Goal: Navigation & Orientation: Find specific page/section

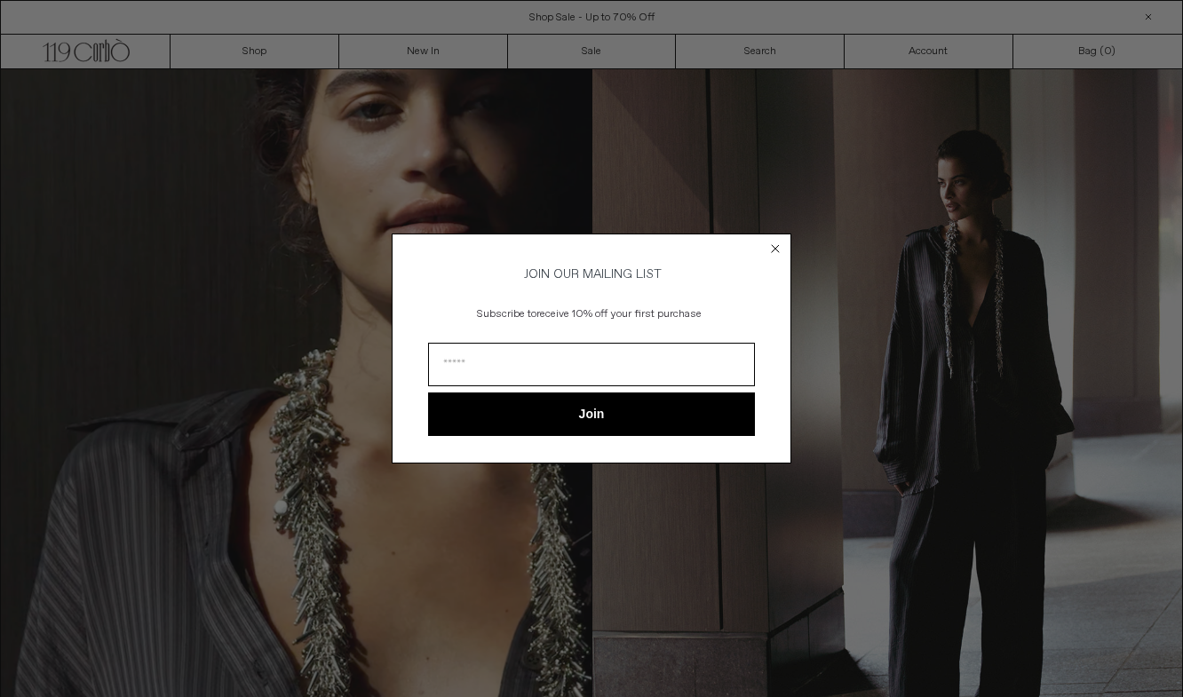
click at [780, 245] on circle "Close dialog" at bounding box center [775, 249] width 17 height 17
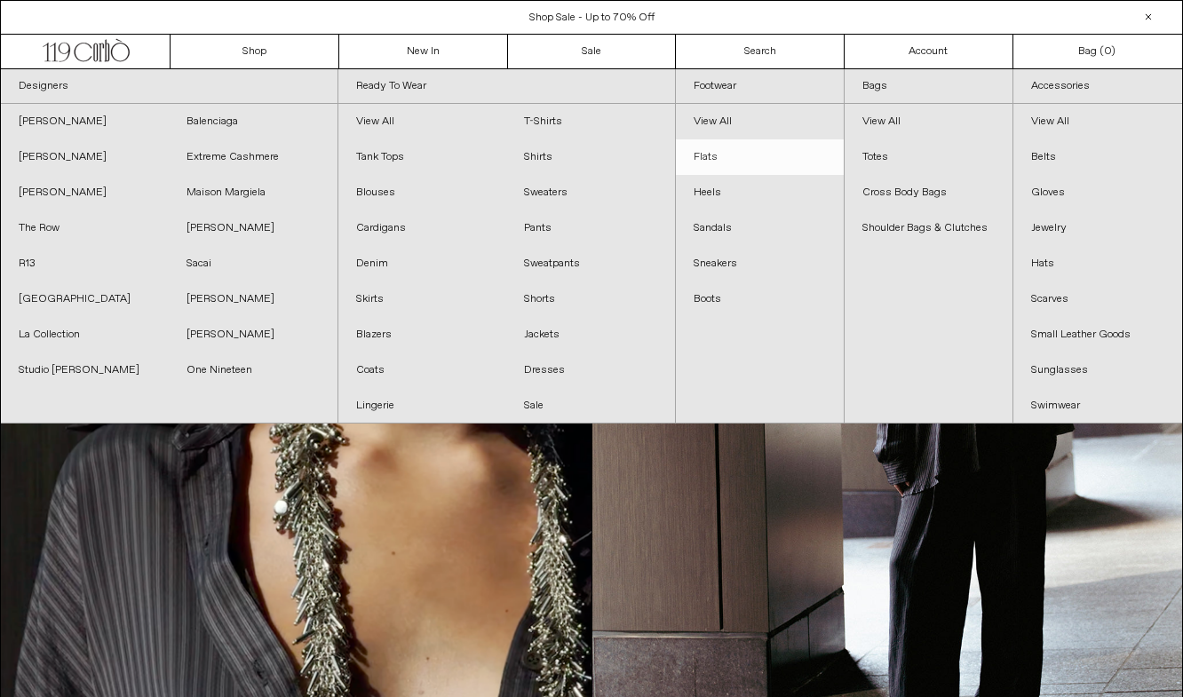
click at [725, 158] on link "Flats" at bounding box center [760, 157] width 168 height 36
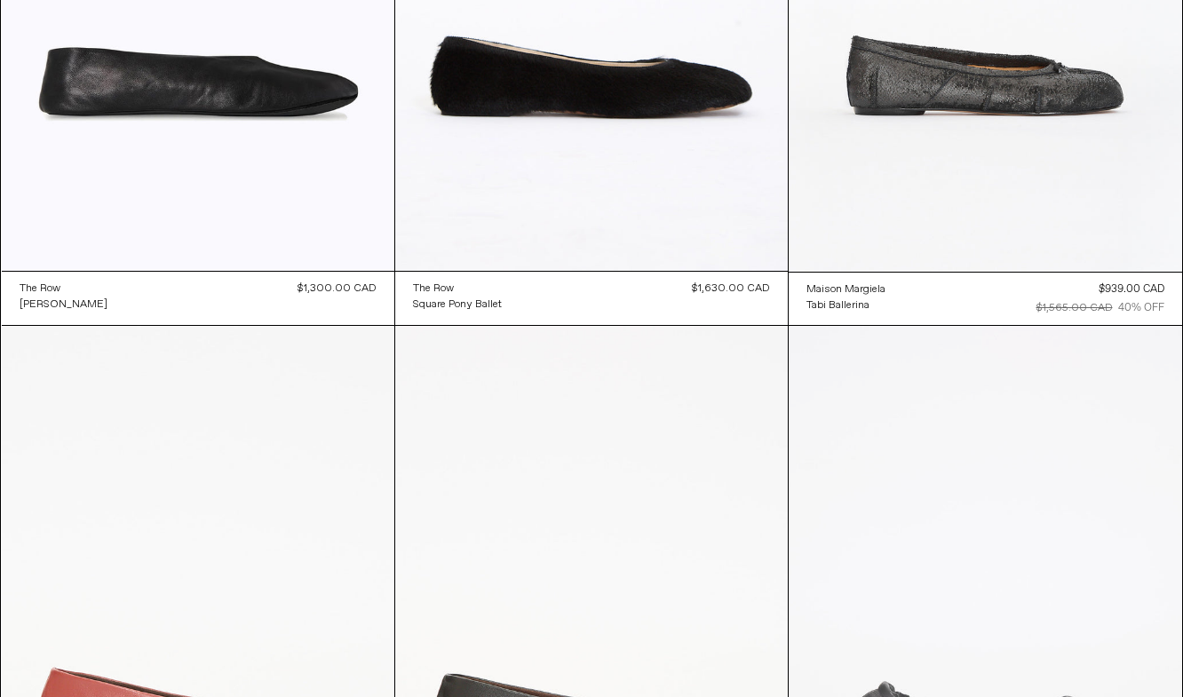
scroll to position [174, 0]
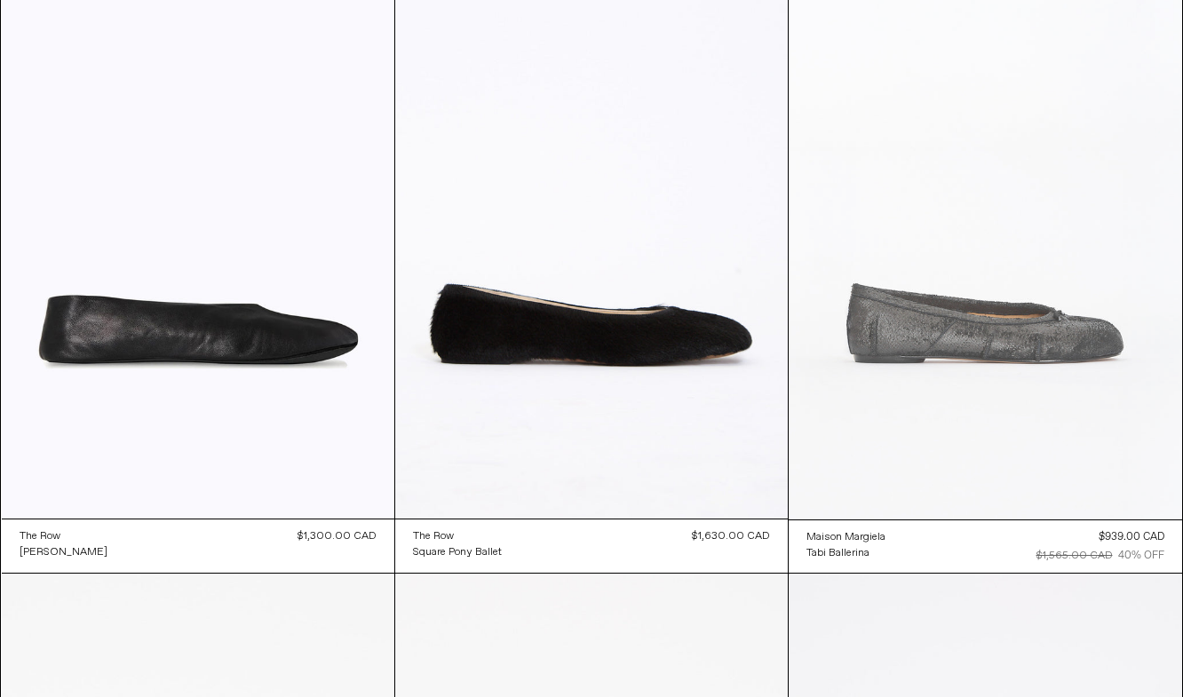
click at [914, 353] on at bounding box center [985, 225] width 393 height 590
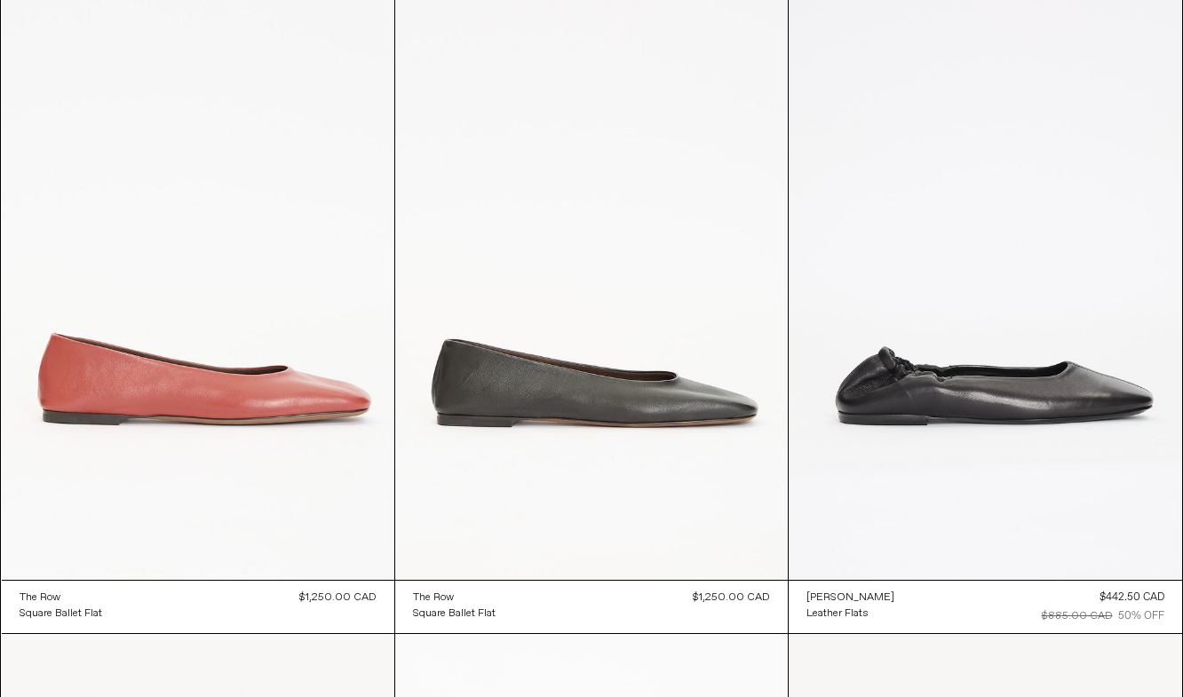
scroll to position [830, 0]
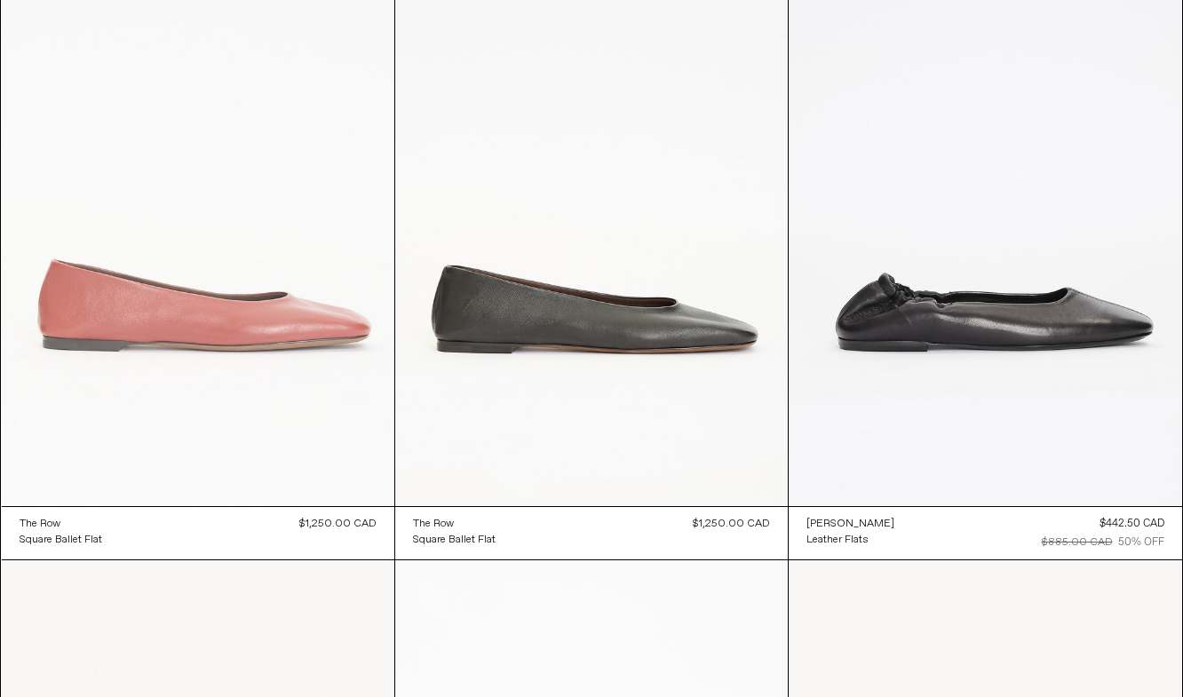
click at [329, 412] on at bounding box center [198, 211] width 393 height 589
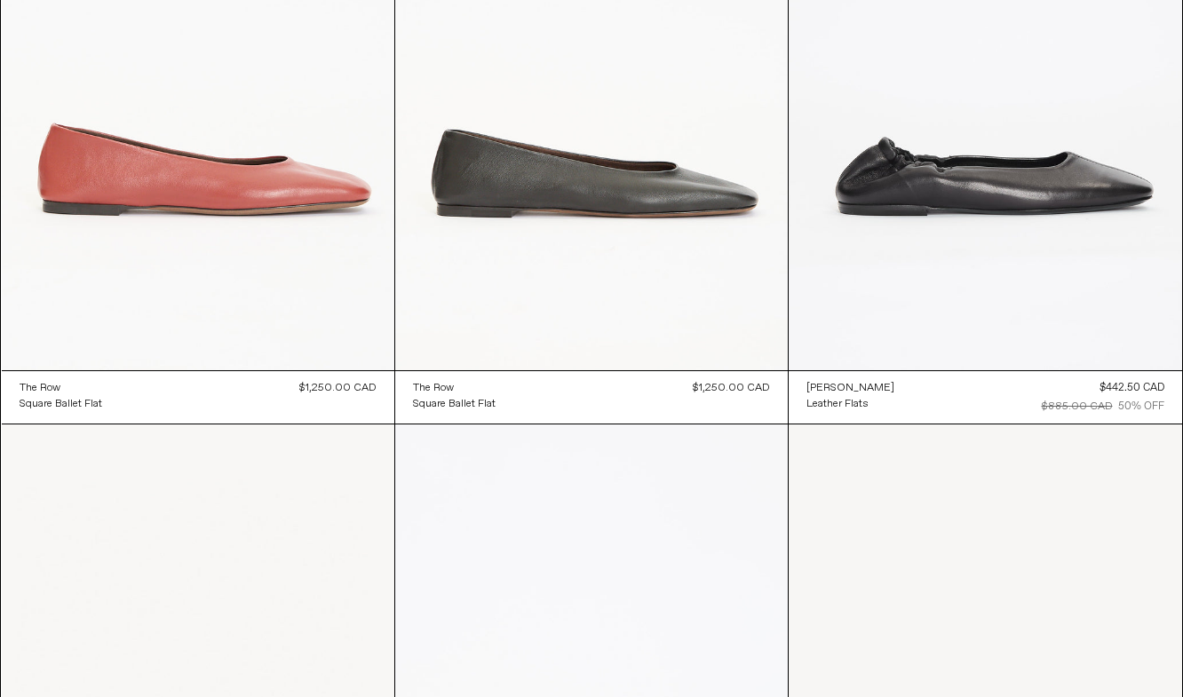
scroll to position [967, 0]
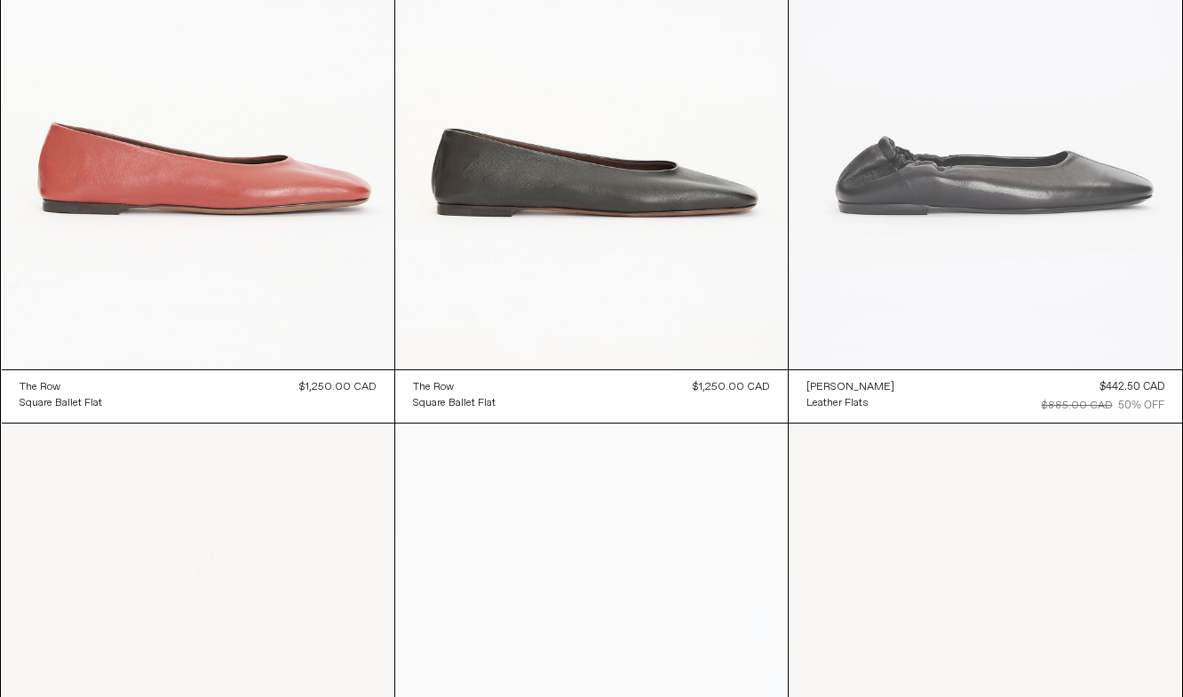
click at [856, 263] on at bounding box center [985, 76] width 393 height 590
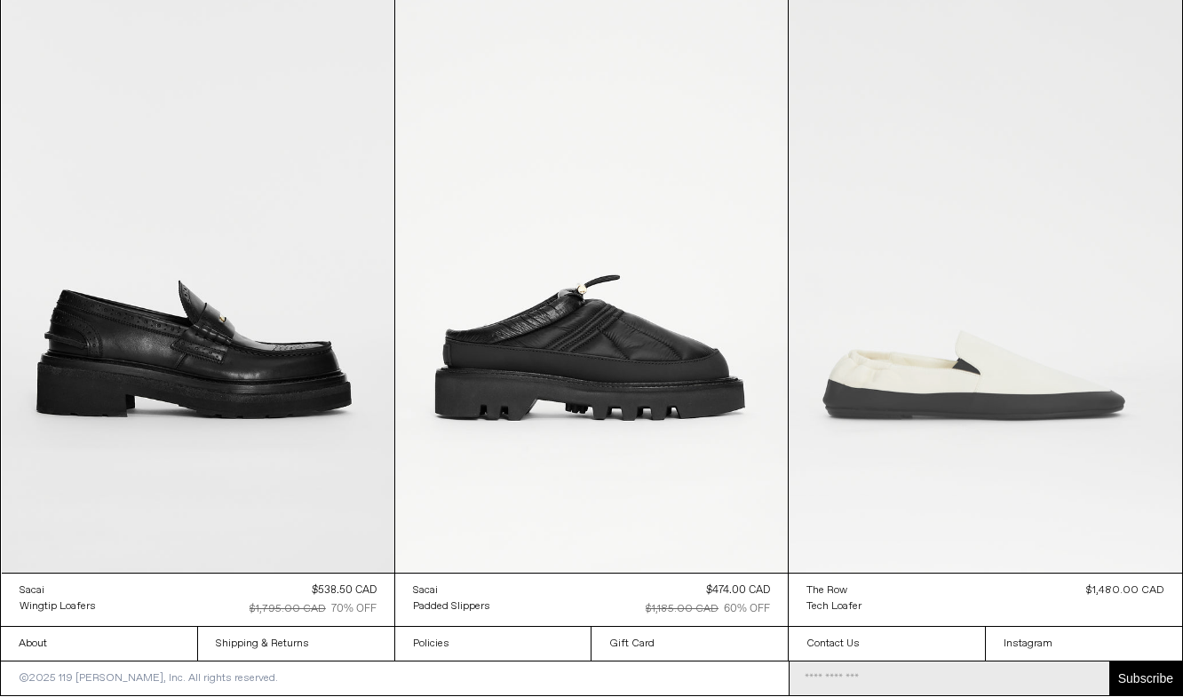
scroll to position [2048, 0]
click at [906, 462] on at bounding box center [985, 279] width 393 height 590
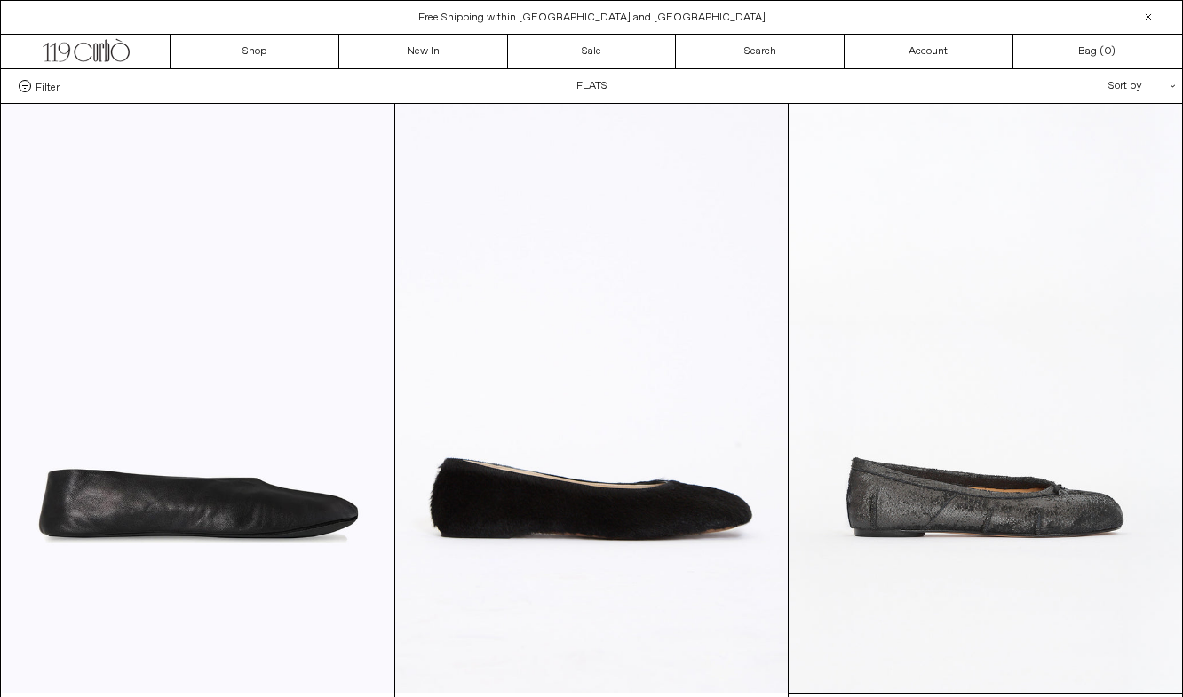
scroll to position [0, 0]
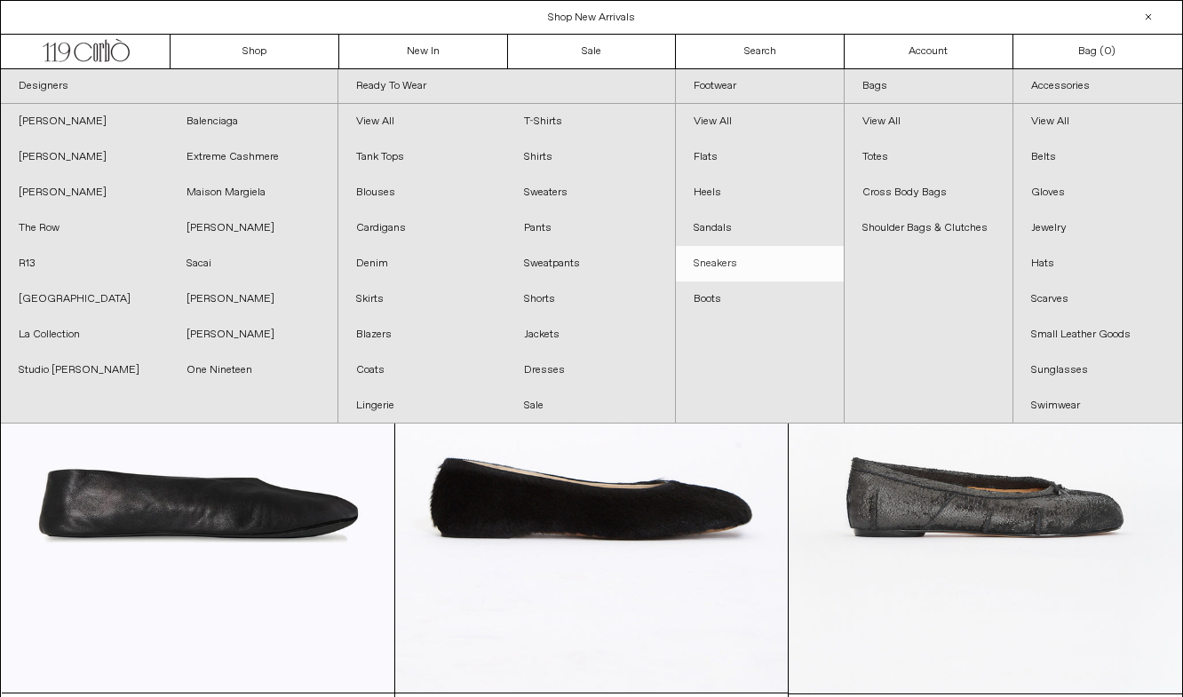
click at [746, 273] on link "Sneakers" at bounding box center [760, 264] width 168 height 36
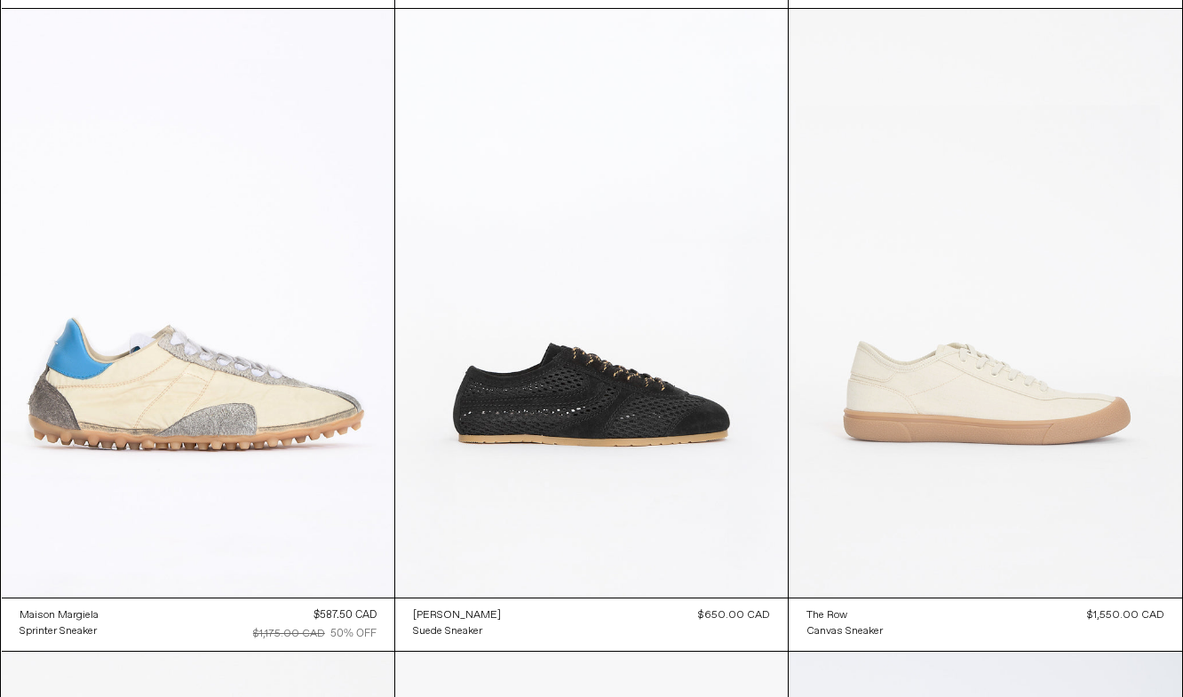
scroll to position [803, 0]
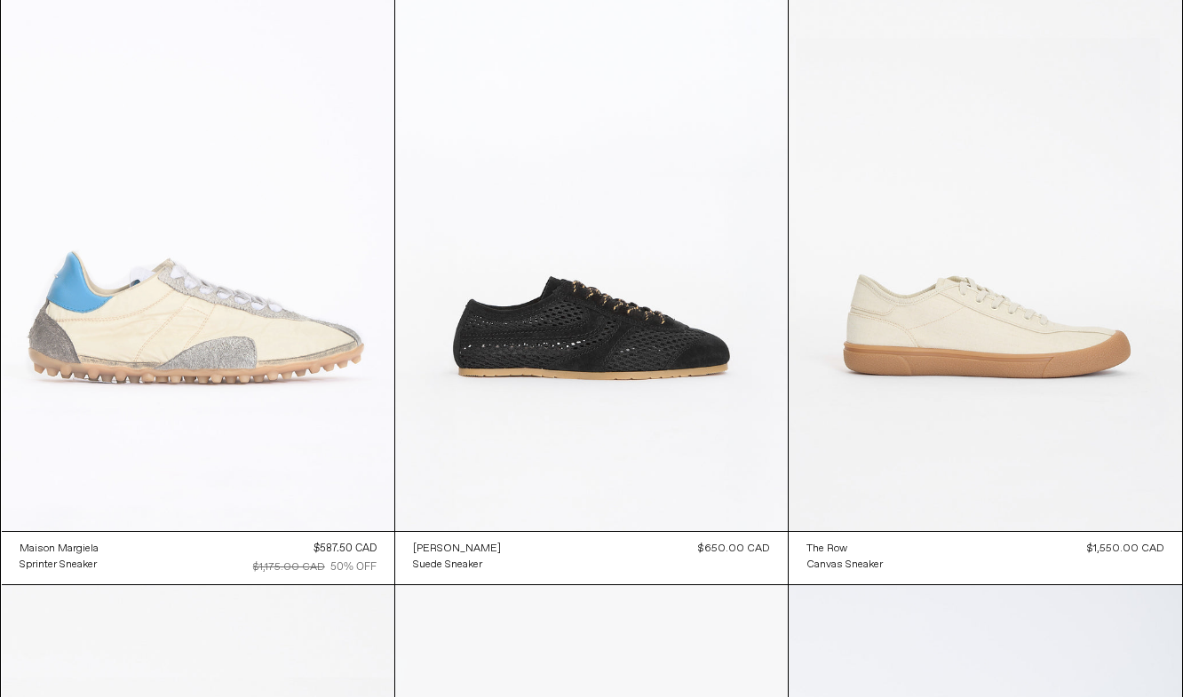
click at [227, 348] on at bounding box center [198, 236] width 393 height 589
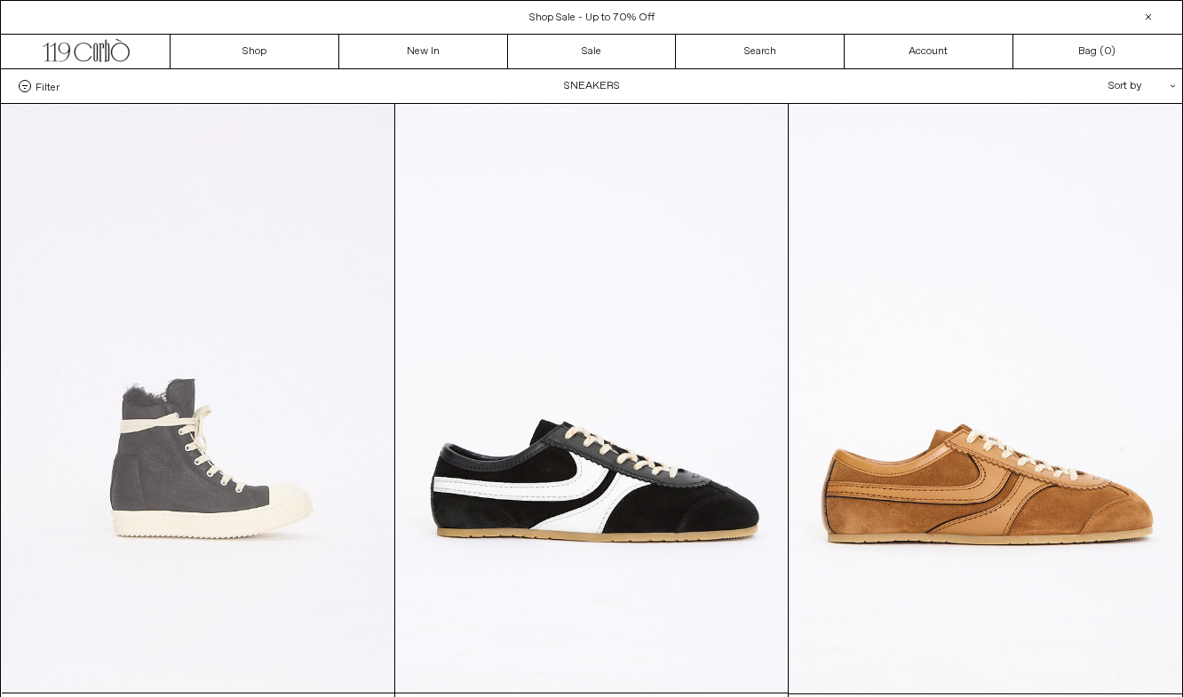
scroll to position [0, 0]
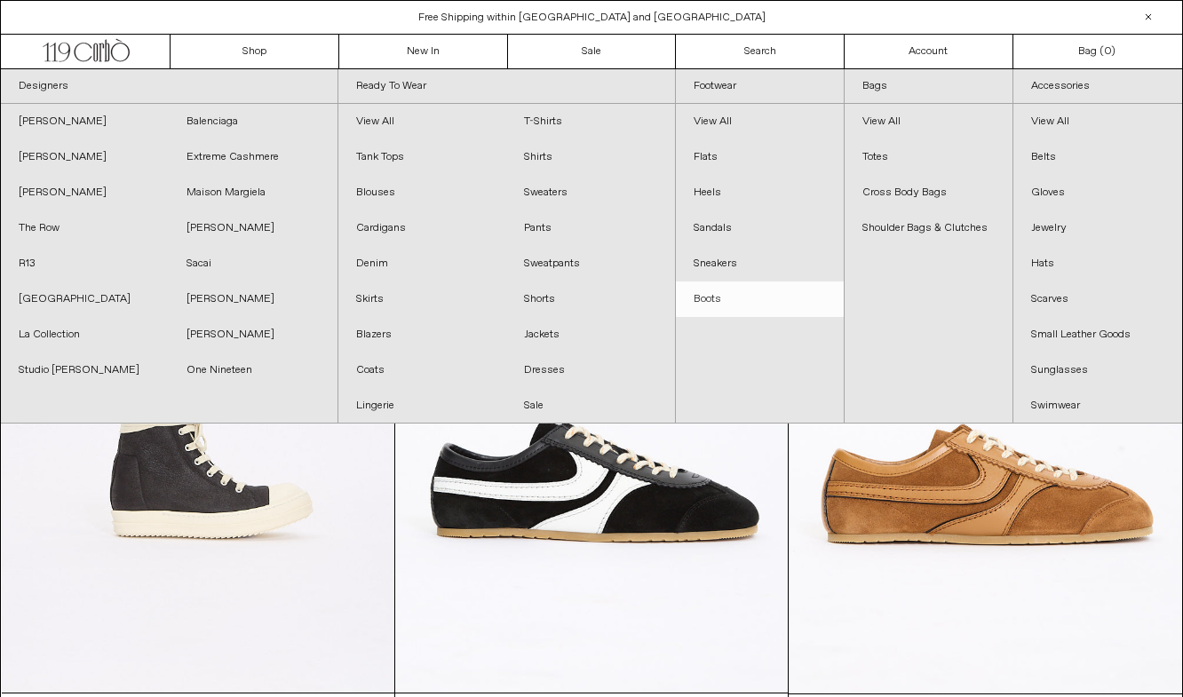
click at [727, 305] on link "Boots" at bounding box center [760, 300] width 168 height 36
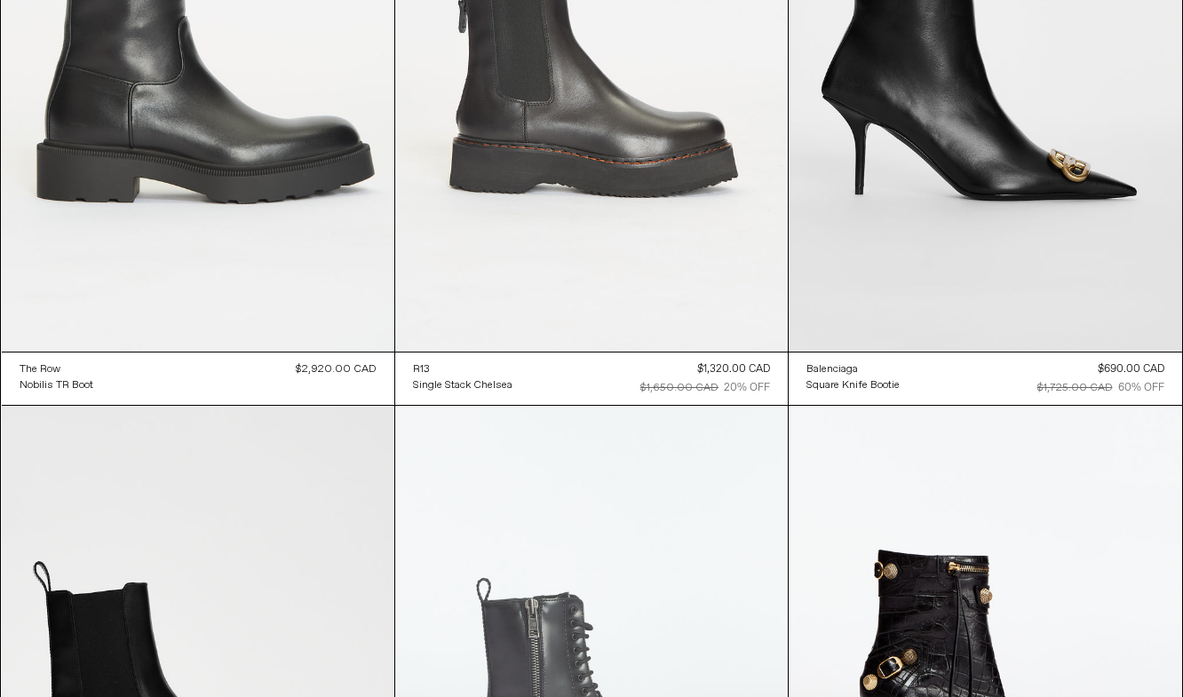
scroll to position [716, 0]
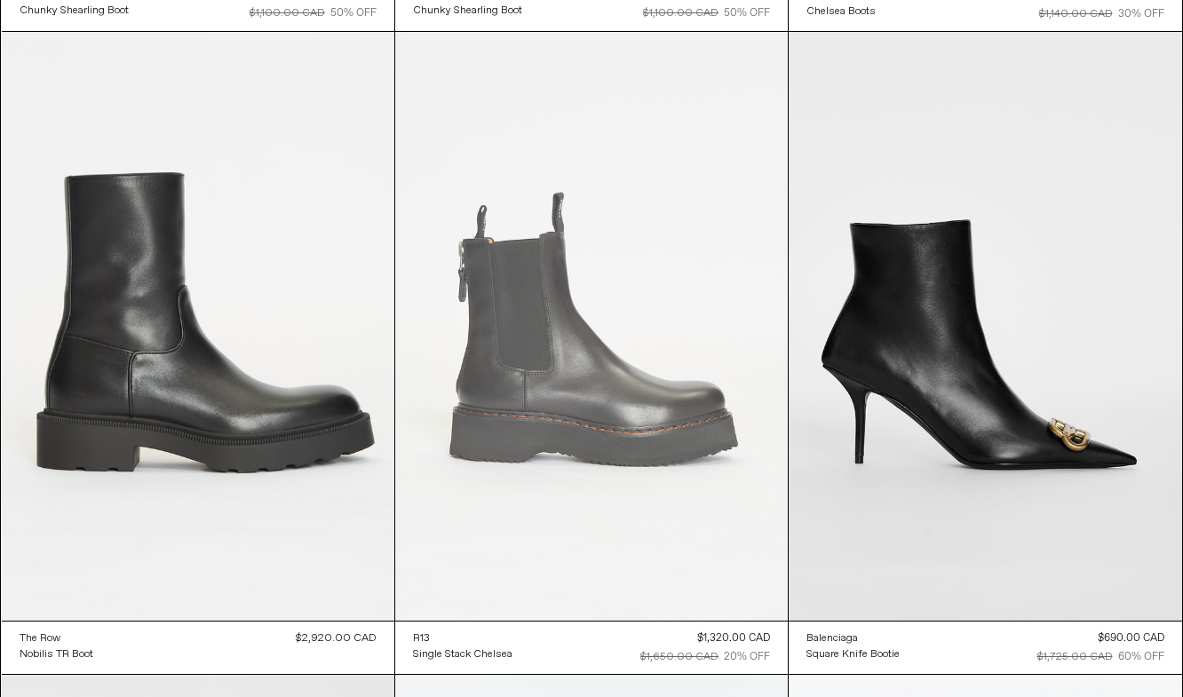
click at [544, 327] on at bounding box center [591, 326] width 393 height 589
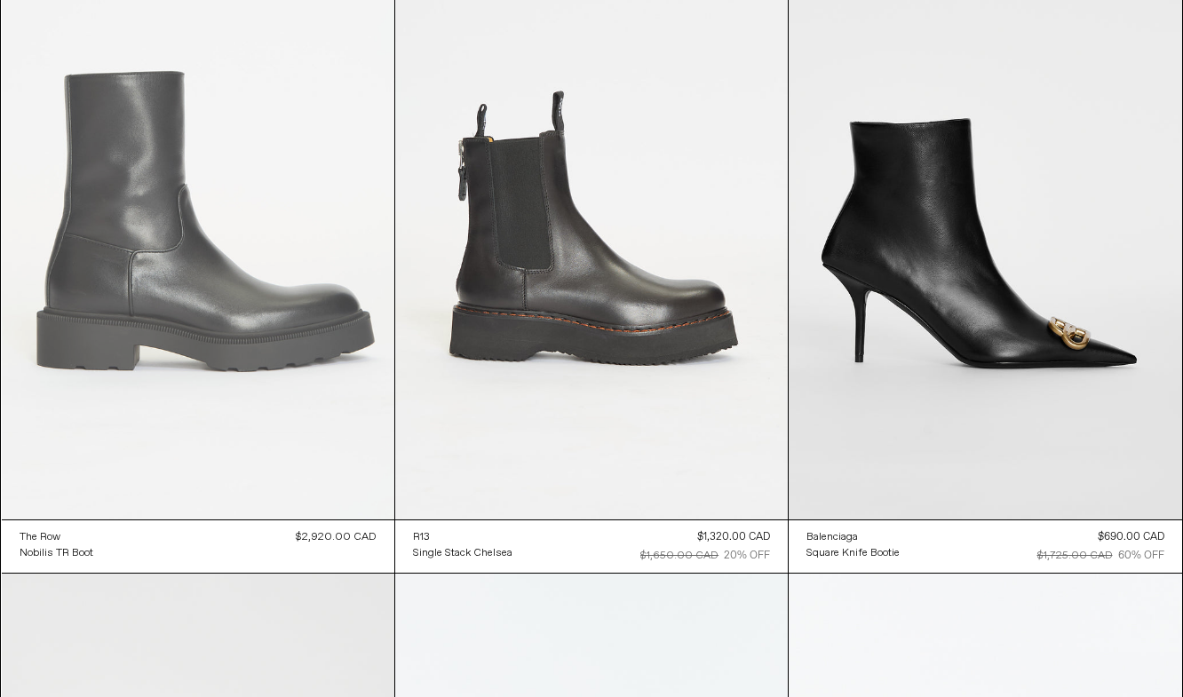
scroll to position [829, 0]
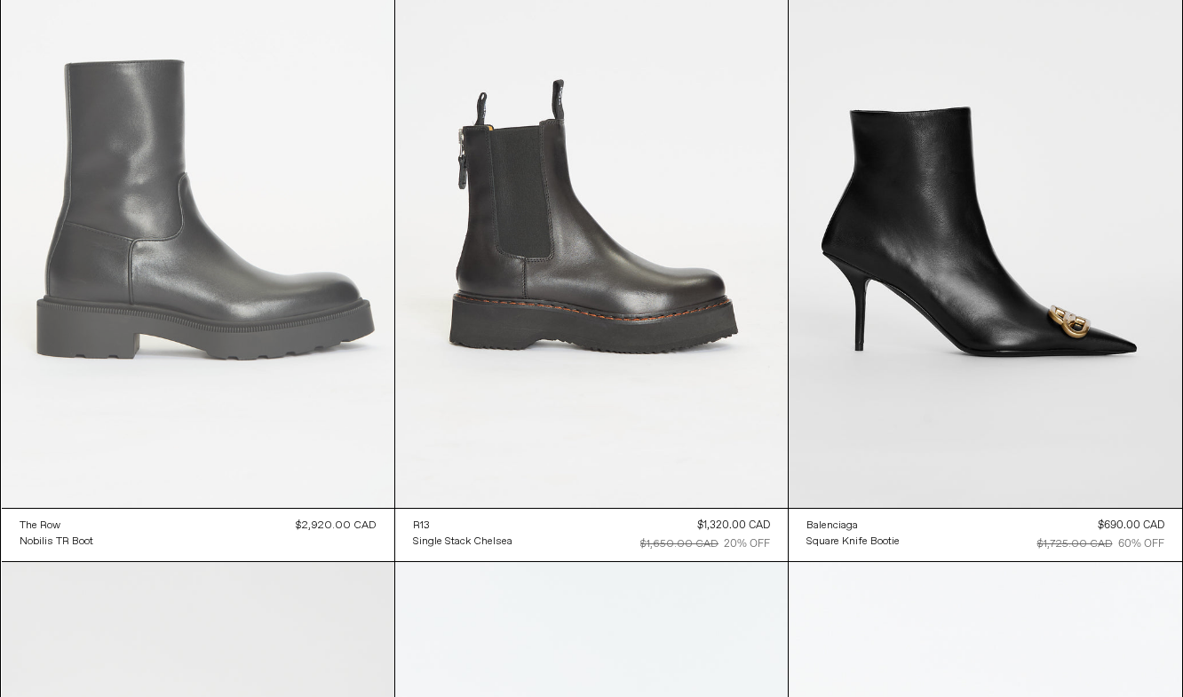
click at [323, 401] on at bounding box center [198, 213] width 393 height 589
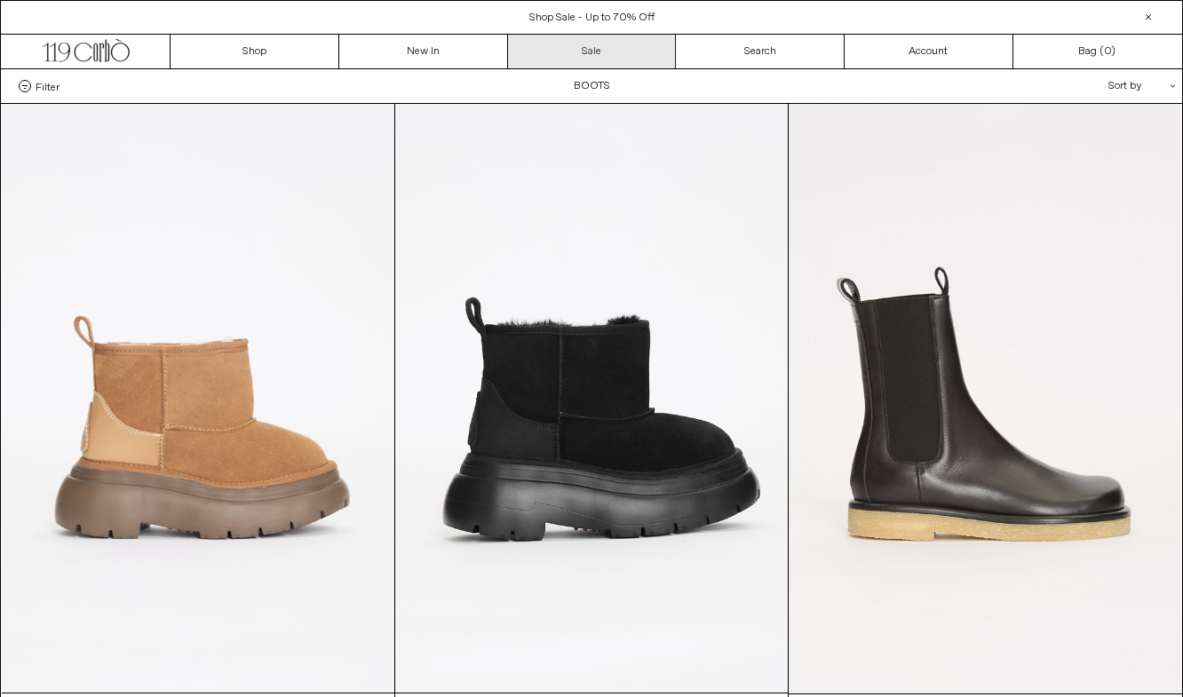
scroll to position [0, 0]
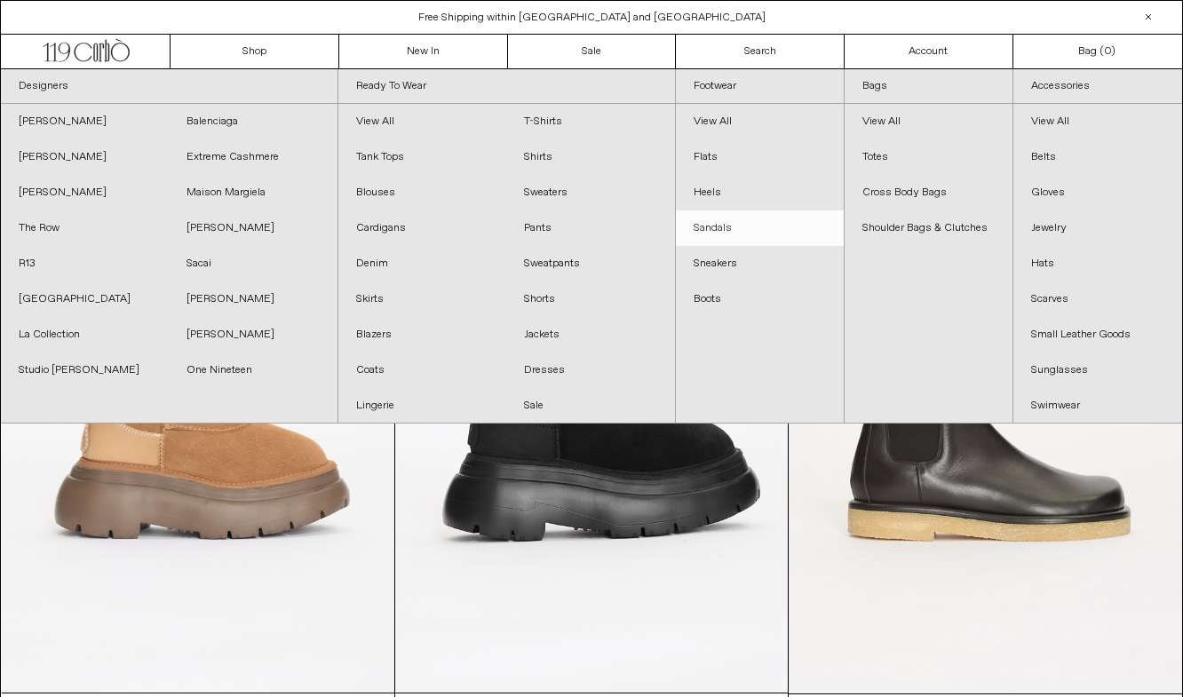
click at [741, 217] on link "Sandals" at bounding box center [760, 228] width 168 height 36
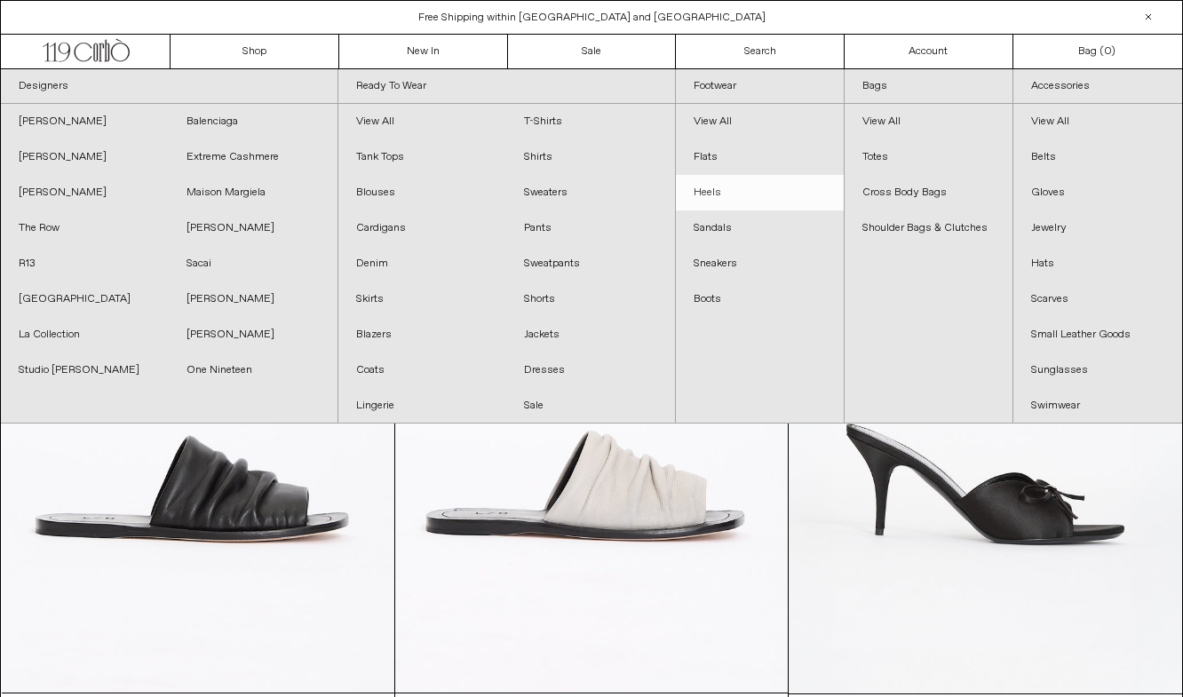
click at [766, 183] on link "Heels" at bounding box center [760, 193] width 168 height 36
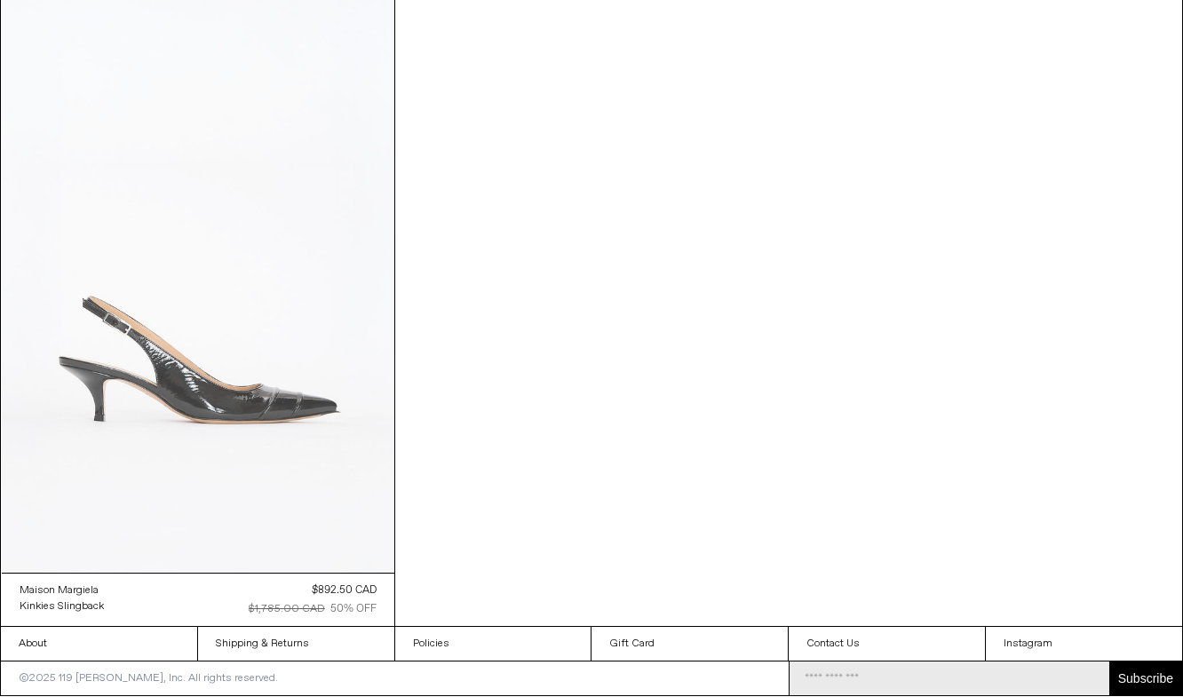
scroll to position [120, 0]
click at [222, 487] on at bounding box center [198, 278] width 393 height 589
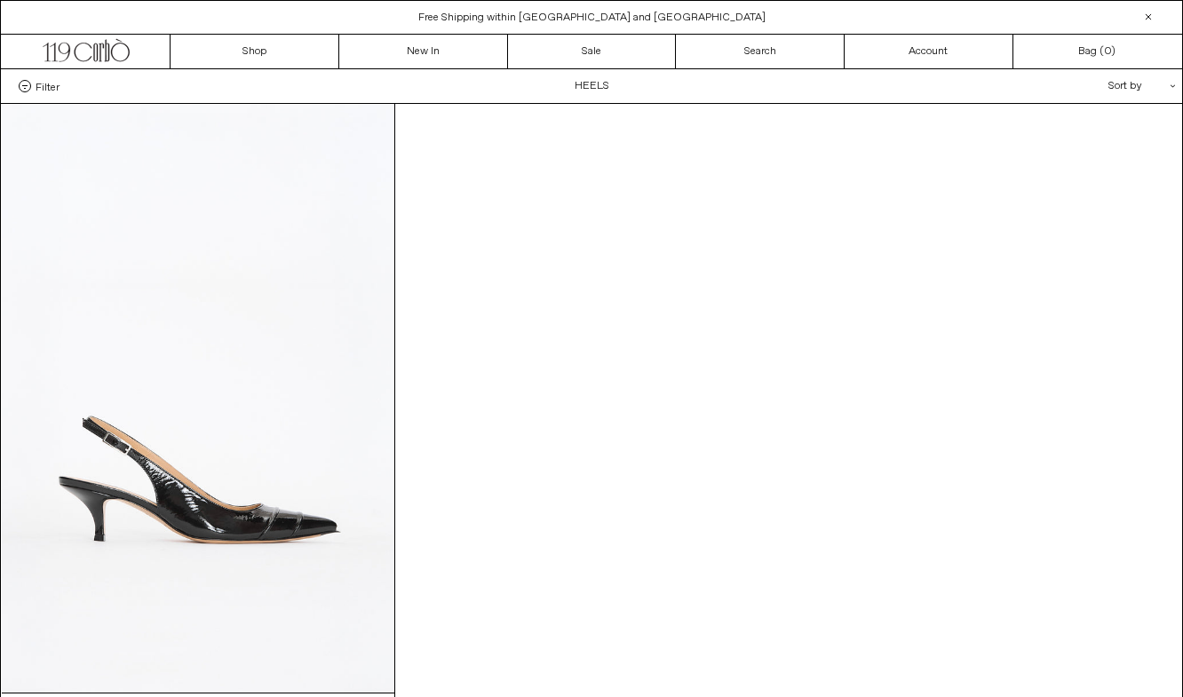
scroll to position [0, 0]
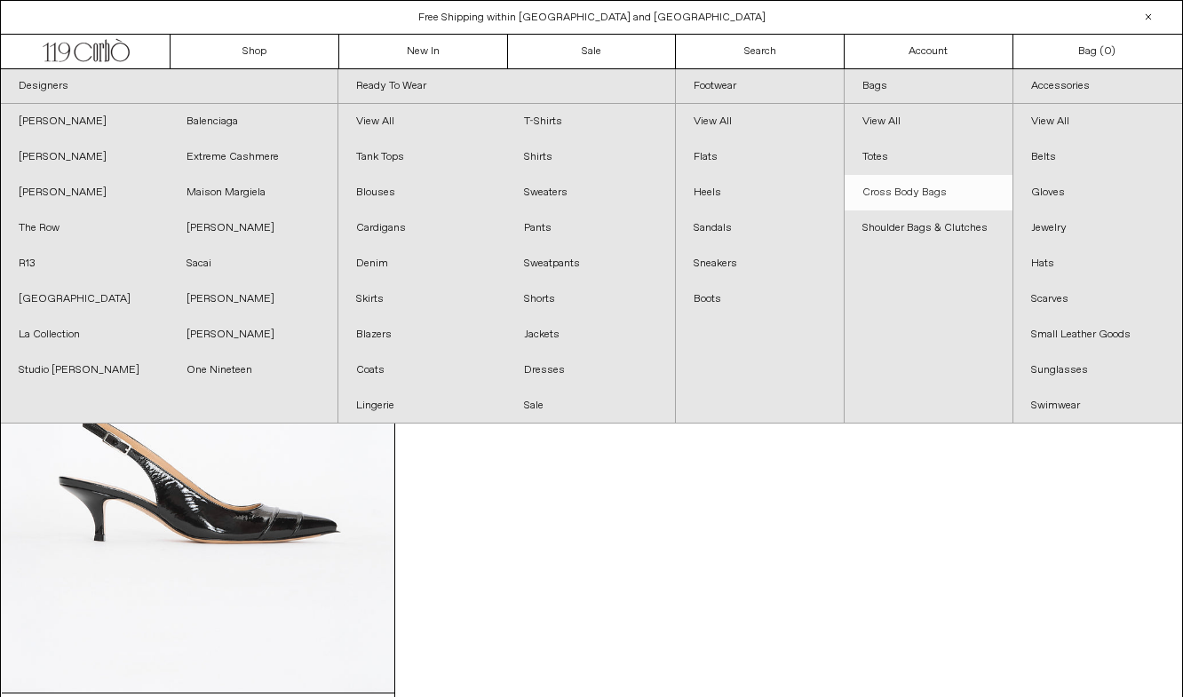
click at [950, 185] on link "Cross Body Bags" at bounding box center [929, 193] width 168 height 36
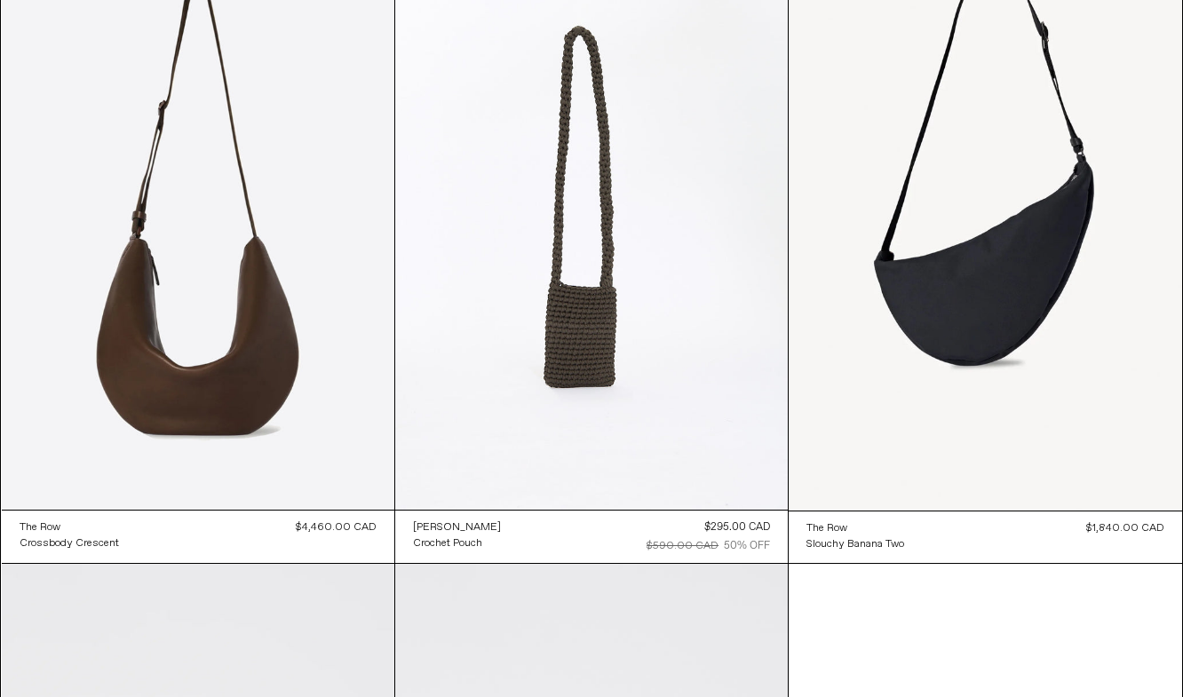
scroll to position [192, 0]
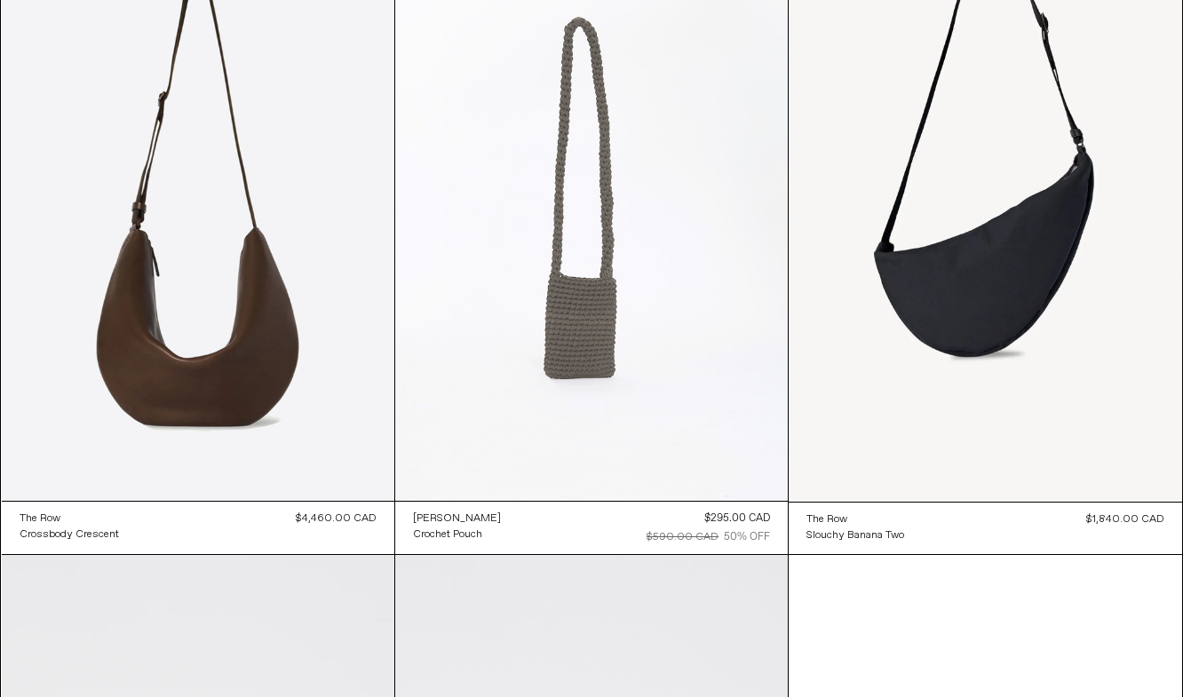
click at [609, 344] on at bounding box center [591, 206] width 393 height 589
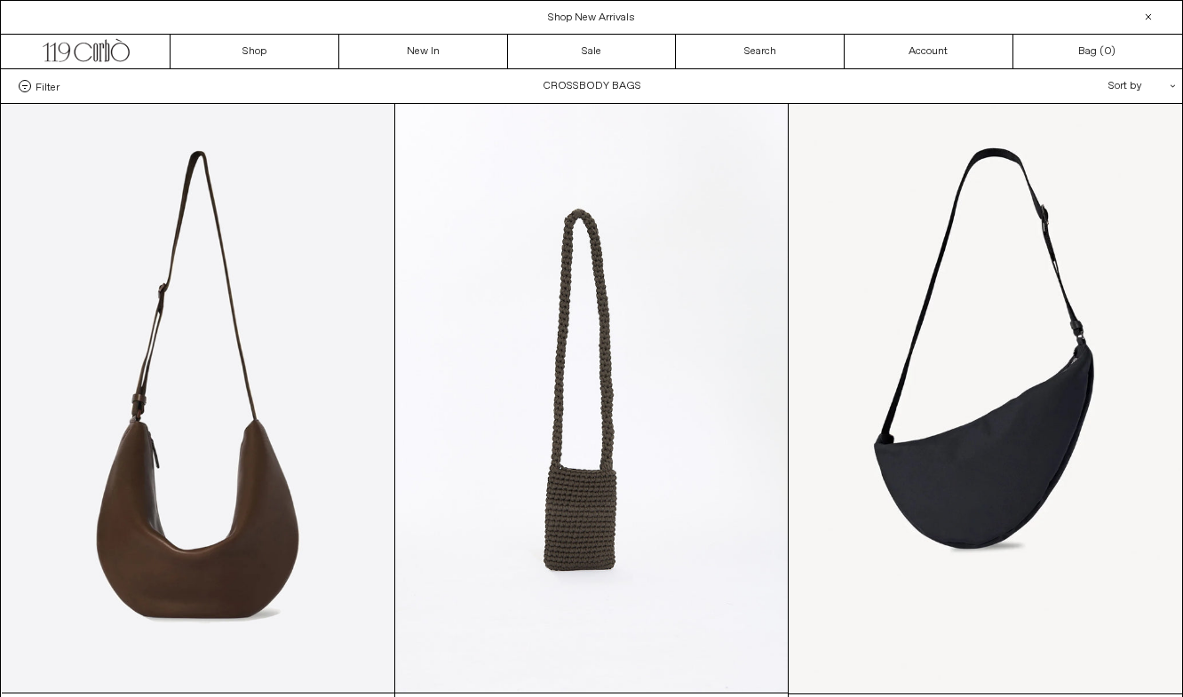
scroll to position [0, 0]
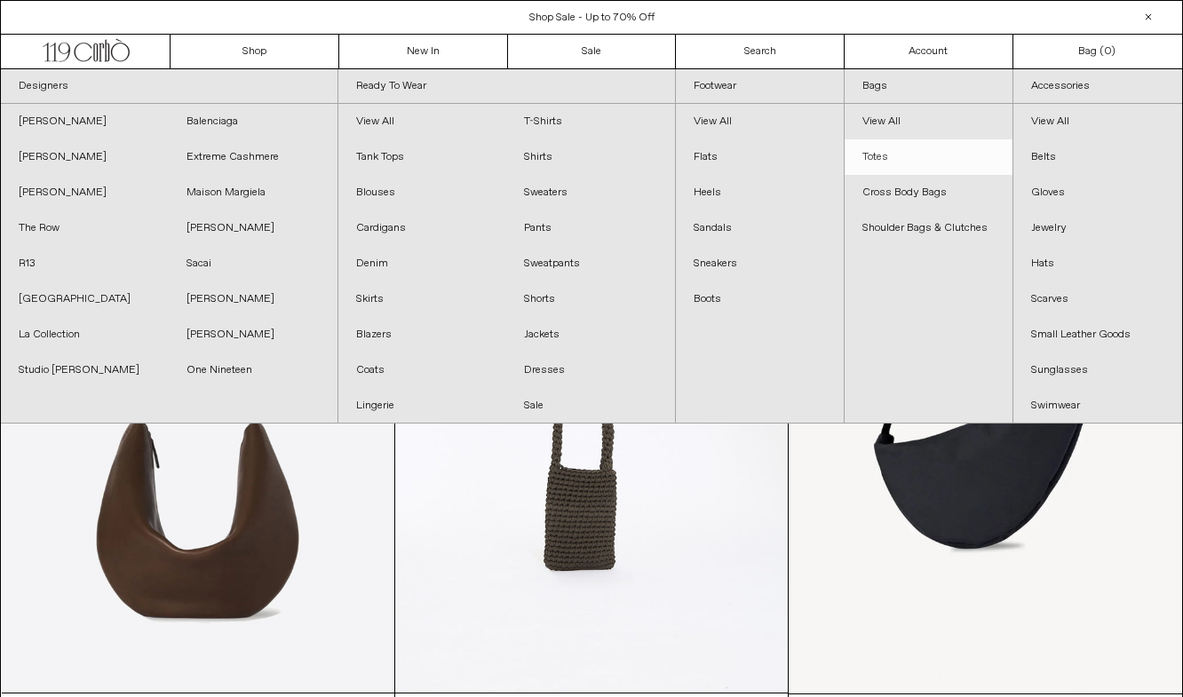
click at [893, 159] on link "Totes" at bounding box center [929, 157] width 168 height 36
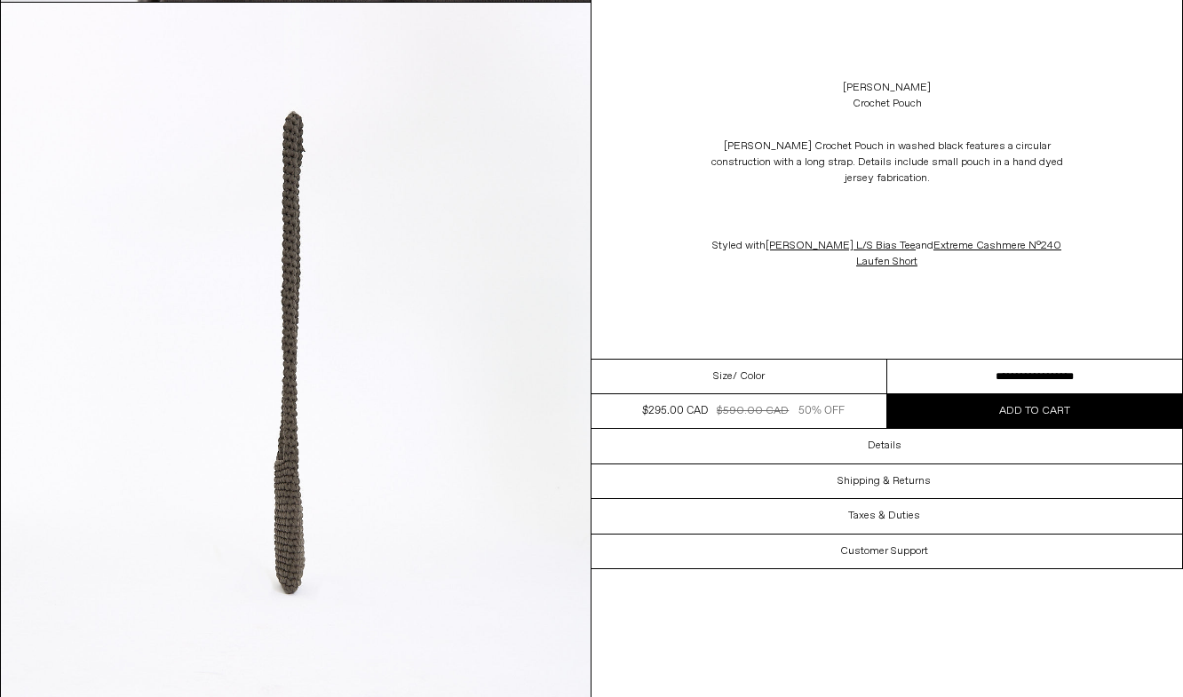
scroll to position [1594, 0]
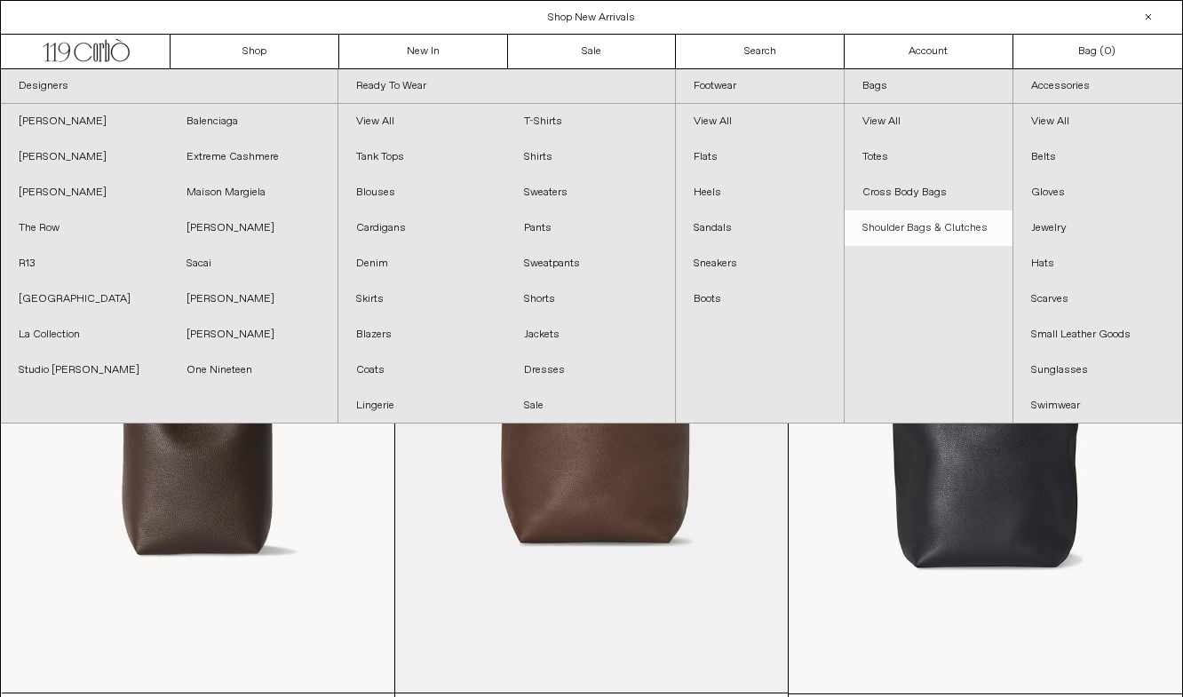
click at [897, 225] on link "Shoulder Bags & Clutches" at bounding box center [929, 228] width 168 height 36
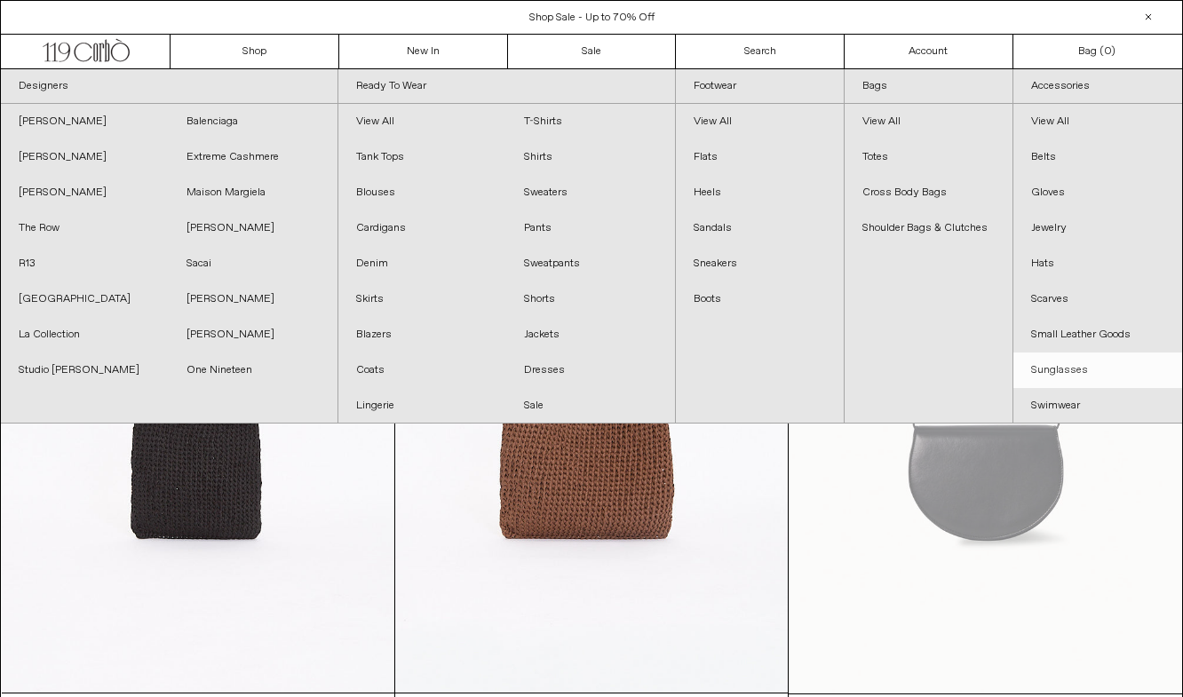
click at [1063, 362] on link "Sunglasses" at bounding box center [1097, 371] width 169 height 36
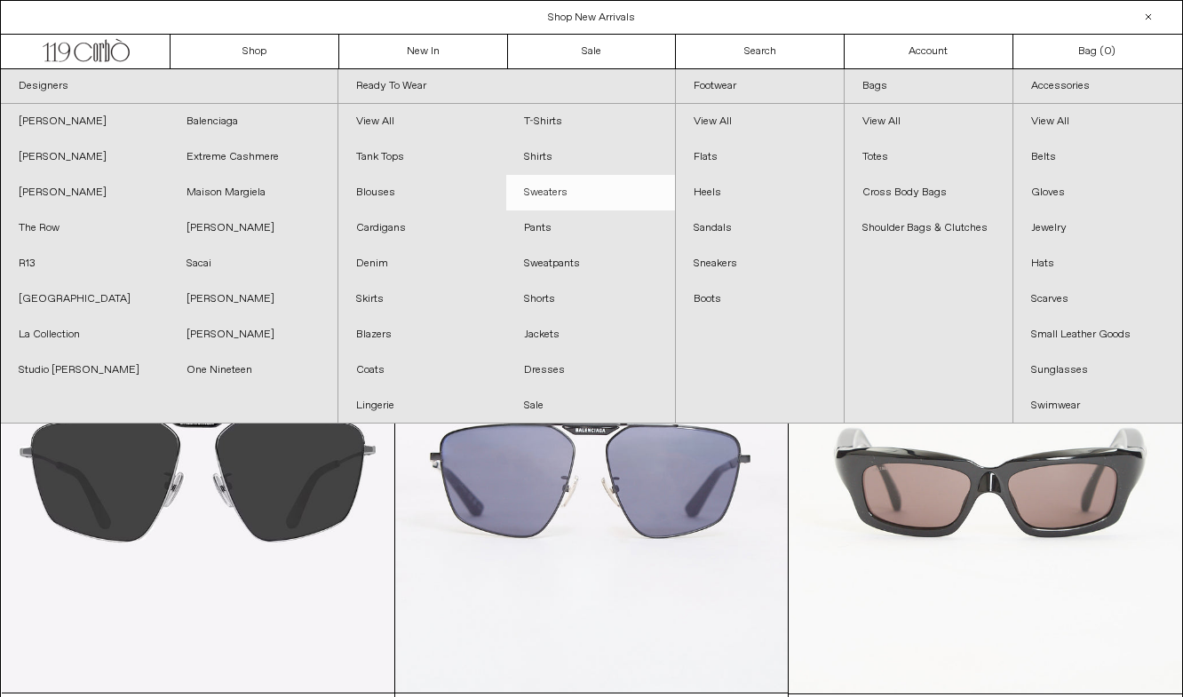
click at [575, 187] on link "Sweaters" at bounding box center [590, 193] width 168 height 36
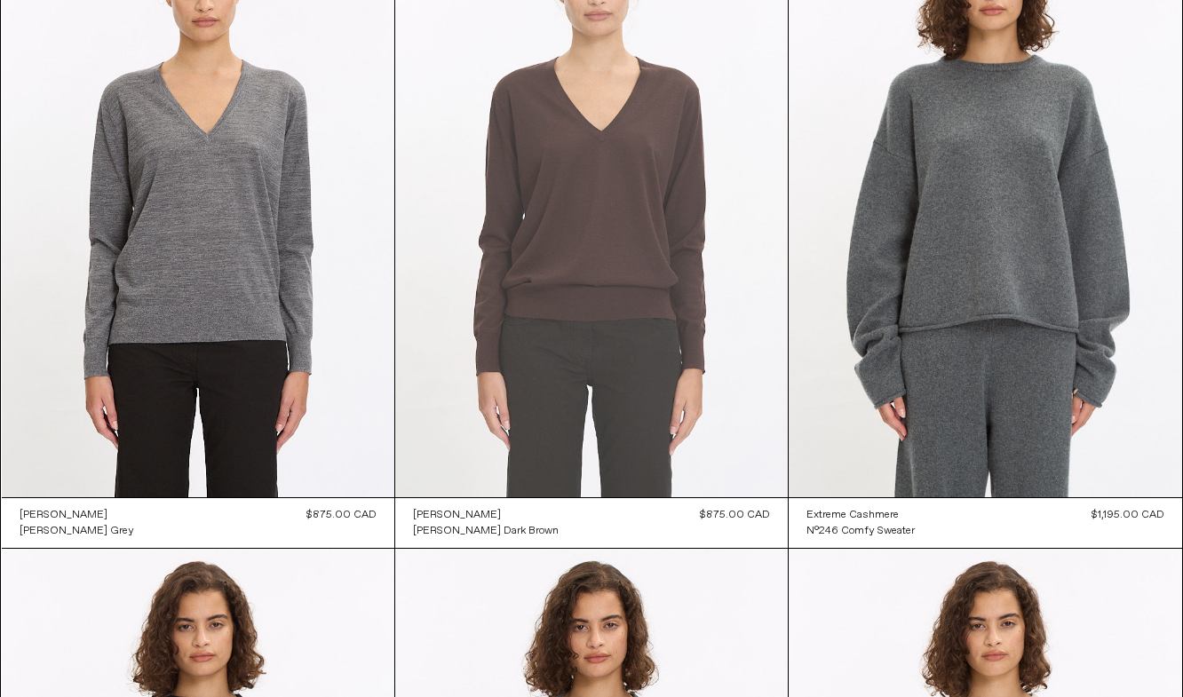
scroll to position [852, 0]
